Goal: Check status

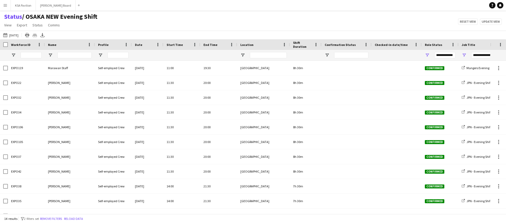
click at [6, 7] on app-icon "Menu" at bounding box center [5, 5] width 4 height 4
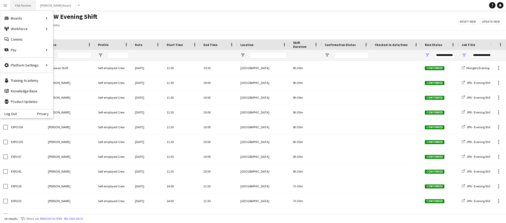
click at [20, 5] on button "KSA Pavilion Close" at bounding box center [23, 5] width 25 height 10
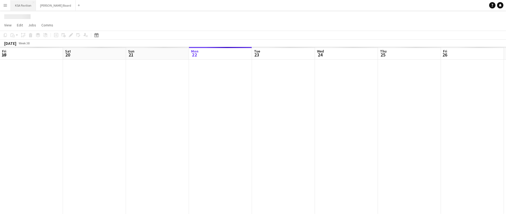
scroll to position [0, 126]
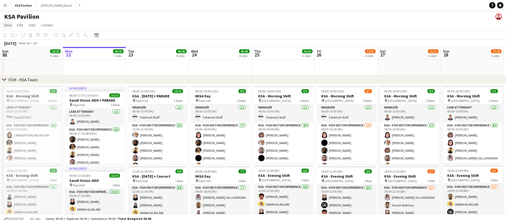
click at [7, 26] on span "View" at bounding box center [7, 25] width 7 height 5
click at [6, 7] on app-icon "Menu" at bounding box center [5, 5] width 4 height 4
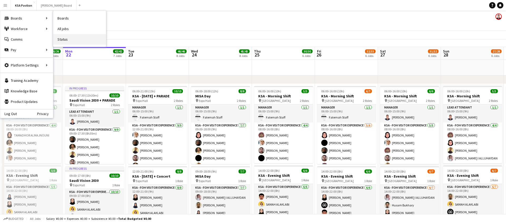
click at [64, 39] on link "Status" at bounding box center [79, 39] width 53 height 11
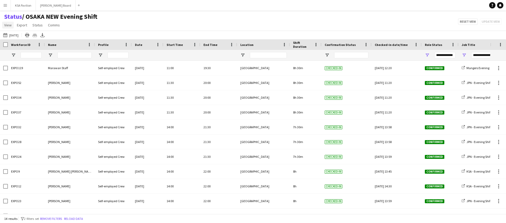
click at [7, 25] on span "View" at bounding box center [7, 25] width 7 height 5
click at [87, 32] on div "[DATE] [DATE] [DATE] This Week This Month [DATE] Last Week Last Month [DATE] Ne…" at bounding box center [253, 35] width 506 height 9
click at [10, 35] on button "[DATE] [DATE]" at bounding box center [10, 35] width 17 height 6
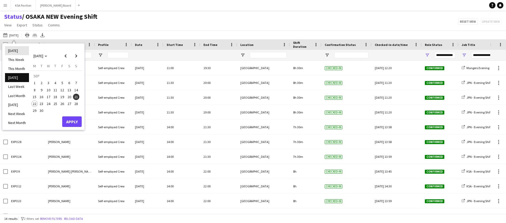
click at [15, 50] on li "[DATE]" at bounding box center [17, 50] width 24 height 9
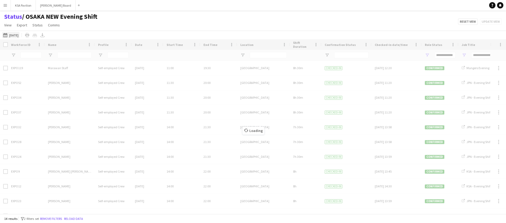
type input "**********"
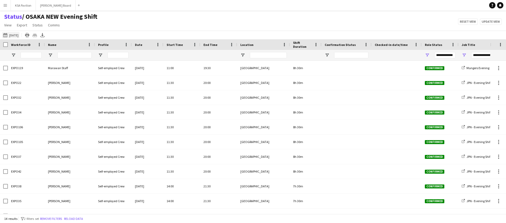
click at [8, 36] on app-icon "[DATE]" at bounding box center [6, 35] width 6 height 4
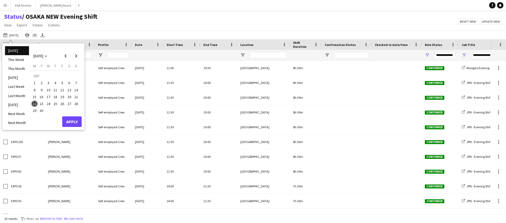
click at [102, 34] on div "[DATE] [DATE] [DATE] This Week This Month [DATE] Last Week Last Month [DATE] Ne…" at bounding box center [253, 35] width 506 height 9
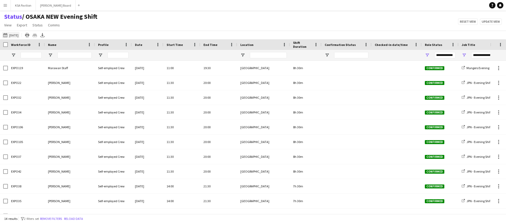
click at [8, 34] on app-icon "[DATE]" at bounding box center [6, 35] width 6 height 4
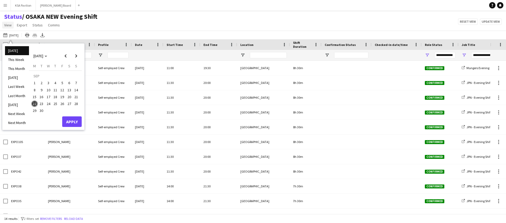
click at [11, 26] on span "View" at bounding box center [7, 25] width 7 height 5
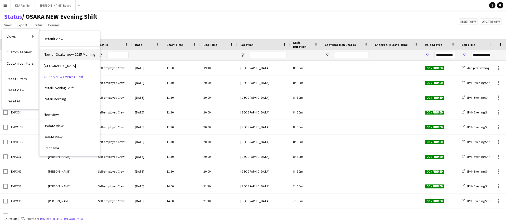
click at [69, 52] on span "New of Osaka view 2025 Morning" at bounding box center [70, 54] width 52 height 5
type input "**********"
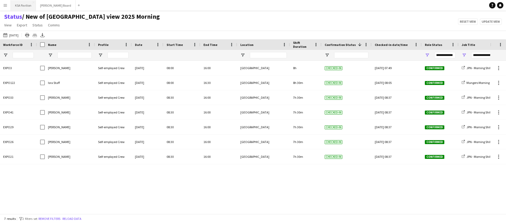
click at [15, 2] on button "KSA Pavilion Close" at bounding box center [23, 5] width 25 height 10
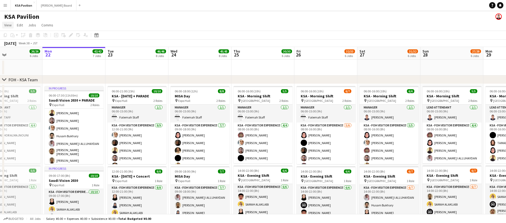
click at [8, 25] on span "View" at bounding box center [7, 25] width 7 height 5
click at [7, 6] on button "Menu" at bounding box center [5, 5] width 11 height 11
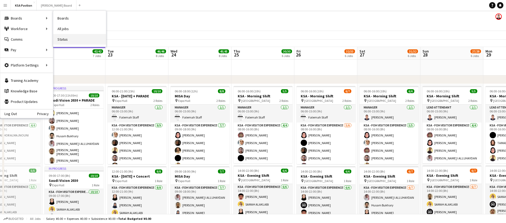
click at [64, 35] on link "Status" at bounding box center [79, 39] width 53 height 11
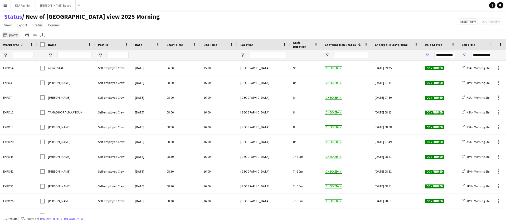
click at [16, 32] on button "[DATE] [DATE]" at bounding box center [10, 35] width 17 height 6
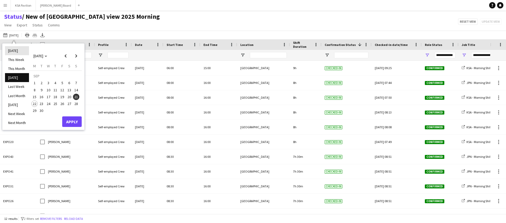
click at [18, 49] on li "[DATE]" at bounding box center [17, 50] width 24 height 9
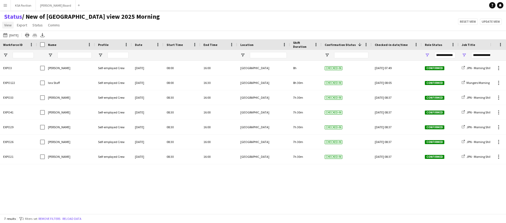
click at [9, 25] on span "View" at bounding box center [7, 25] width 7 height 5
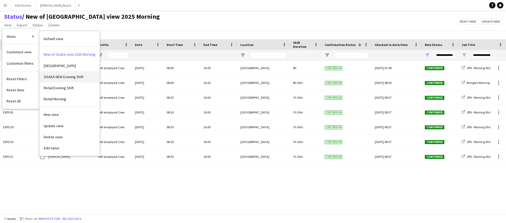
click at [65, 73] on link "OSAKA NEW Evening Shift" at bounding box center [70, 76] width 60 height 11
type input "**********"
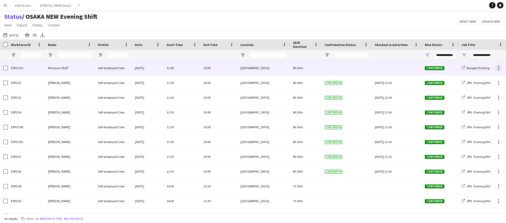
click at [498, 66] on div at bounding box center [499, 68] width 6 height 6
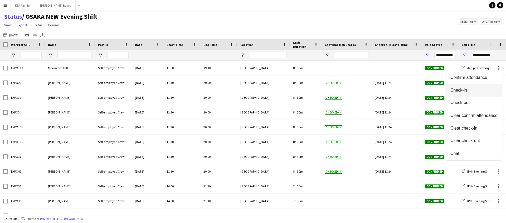
click at [475, 85] on button "Check-in" at bounding box center [475, 90] width 56 height 13
